Goal: Transaction & Acquisition: Purchase product/service

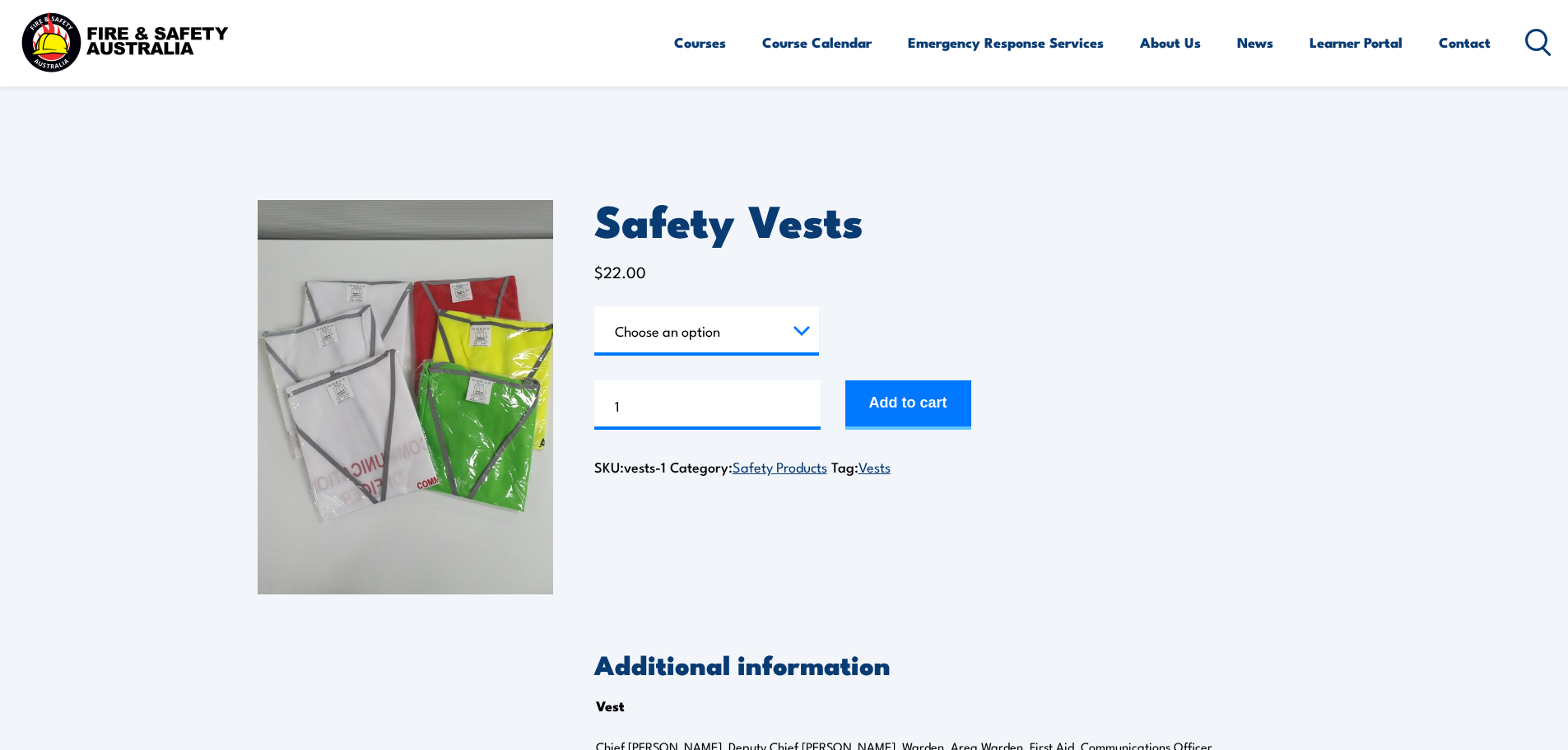
click at [790, 332] on select "Choose an option Chief [PERSON_NAME] Deputy Chief Warden Warden Area Warden Fir…" at bounding box center [706, 331] width 225 height 49
click at [594, 307] on select "Choose an option Chief [PERSON_NAME] Deputy Chief Warden Warden Area Warden Fir…" at bounding box center [706, 331] width 225 height 49
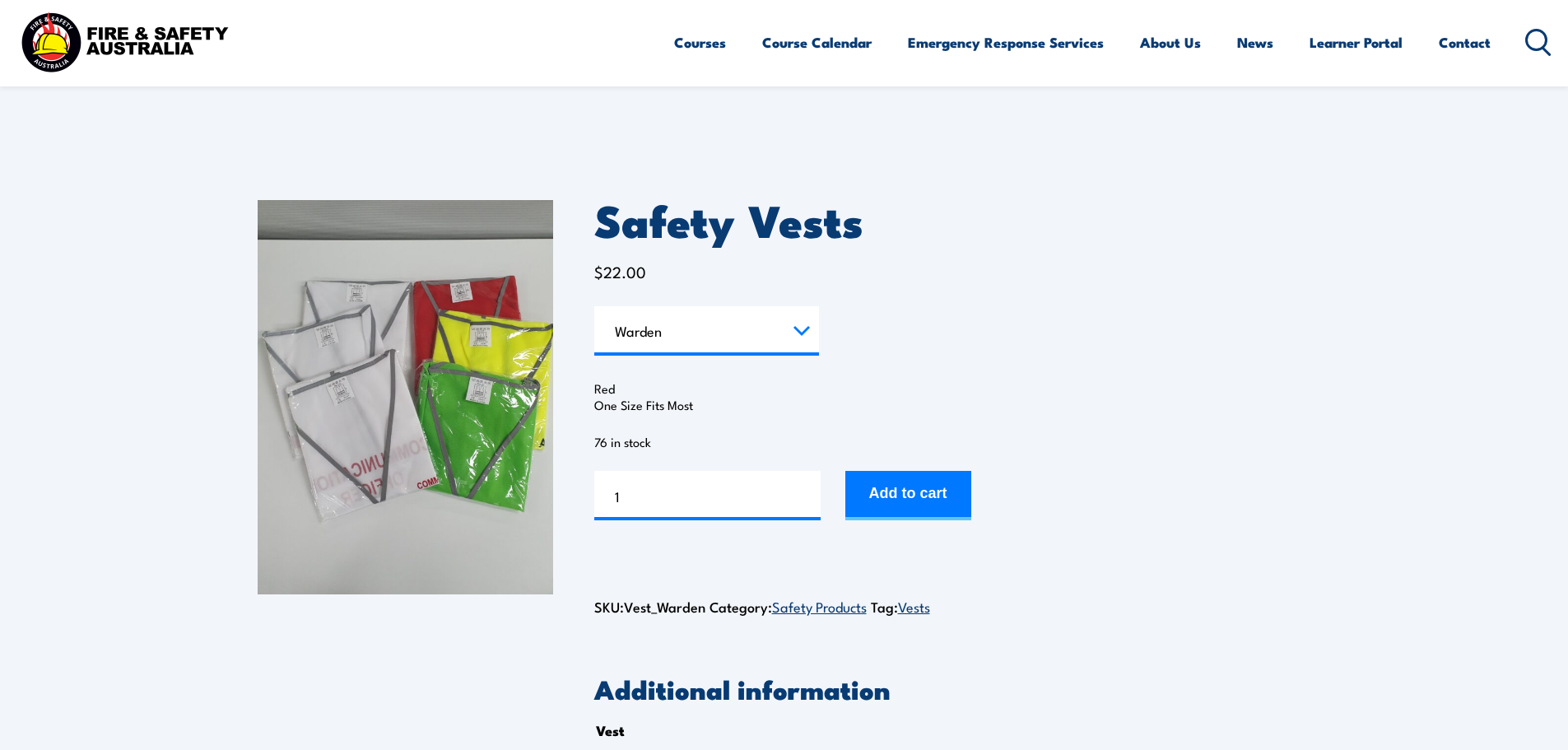
click at [708, 327] on select "Choose an option Chief [PERSON_NAME] Deputy Chief Warden Warden Area Warden Fir…" at bounding box center [706, 331] width 225 height 49
click at [594, 307] on select "Choose an option Chief [PERSON_NAME] Deputy Chief Warden Warden Area Warden Fir…" at bounding box center [706, 331] width 225 height 49
click at [686, 332] on select "Choose an option Chief [PERSON_NAME] Deputy Chief Warden Warden Area Warden Fir…" at bounding box center [706, 331] width 225 height 49
click at [594, 307] on select "Choose an option Chief [PERSON_NAME] Deputy Chief Warden Warden Area Warden Fir…" at bounding box center [706, 331] width 225 height 49
click at [765, 338] on select "Choose an option Chief [PERSON_NAME] Deputy Chief Warden Warden Area Warden Fir…" at bounding box center [706, 331] width 225 height 49
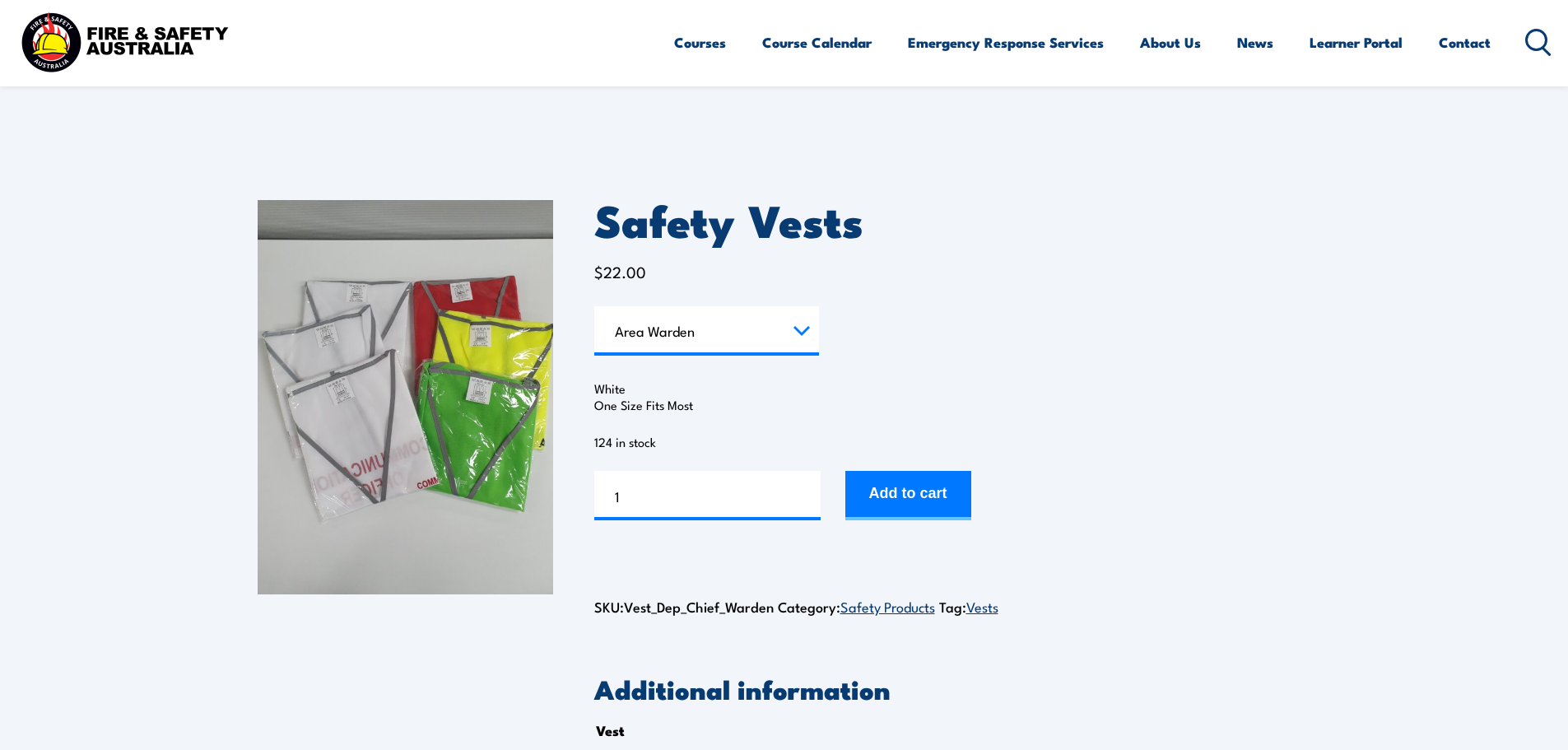
click at [594, 307] on select "Choose an option Chief [PERSON_NAME] Deputy Chief Warden Warden Area Warden Fir…" at bounding box center [706, 331] width 225 height 49
click at [705, 328] on select "Choose an option Chief [PERSON_NAME] Deputy Chief Warden Warden Area Warden Fir…" at bounding box center [706, 331] width 225 height 49
click at [594, 307] on select "Choose an option Chief [PERSON_NAME] Deputy Chief Warden Warden Area Warden Fir…" at bounding box center [706, 331] width 225 height 49
select select "Warden"
drag, startPoint x: 599, startPoint y: 221, endPoint x: 647, endPoint y: 222, distance: 48.0
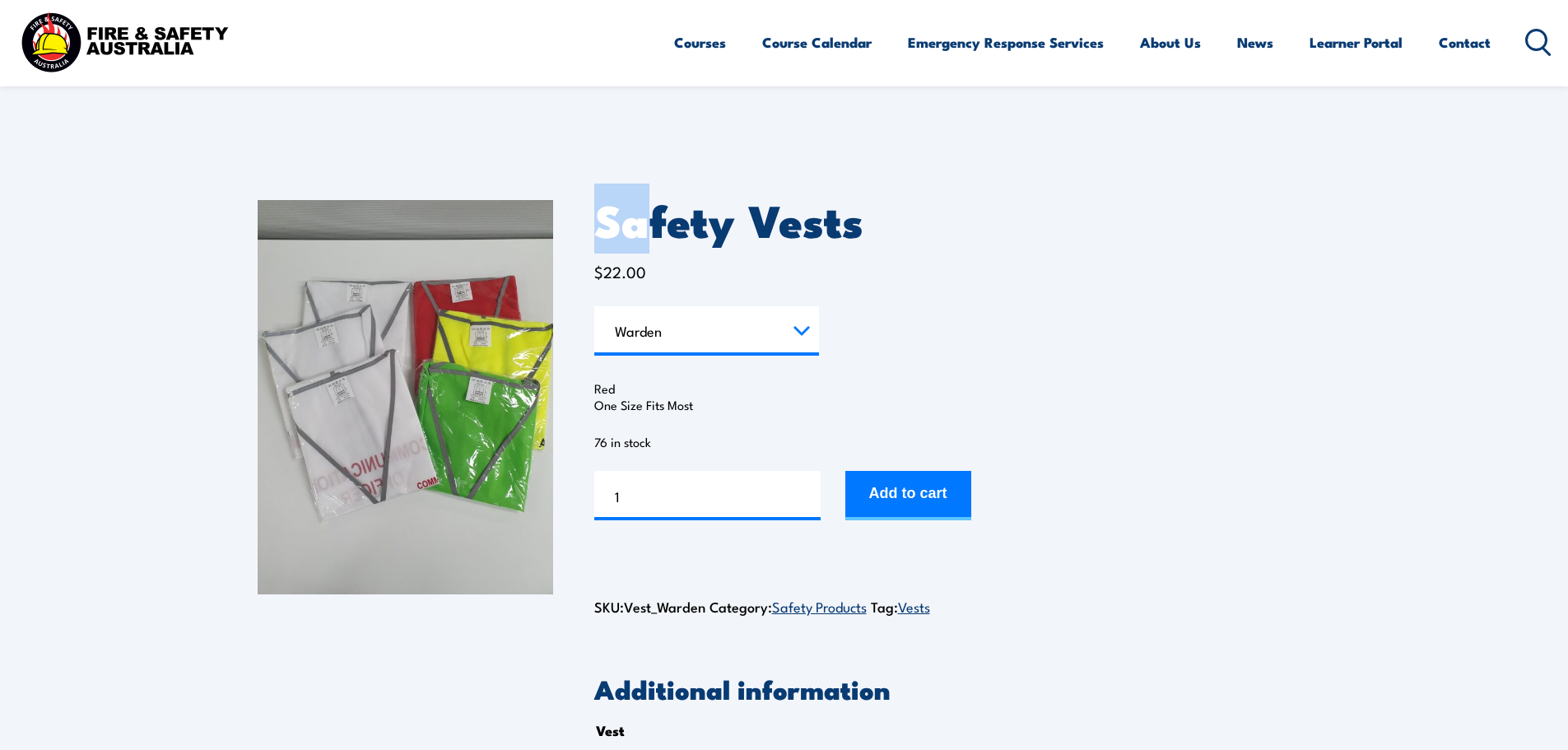
click at [647, 222] on h1 "Safety Vests" at bounding box center [953, 219] width 717 height 38
click at [968, 201] on h1 "Safety Vests" at bounding box center [953, 219] width 717 height 38
